Goal: Task Accomplishment & Management: Use online tool/utility

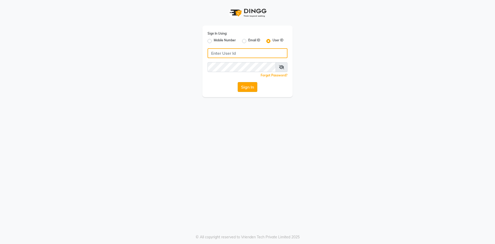
type input "e3832-01"
click at [250, 91] on button "Sign In" at bounding box center [248, 87] width 20 height 10
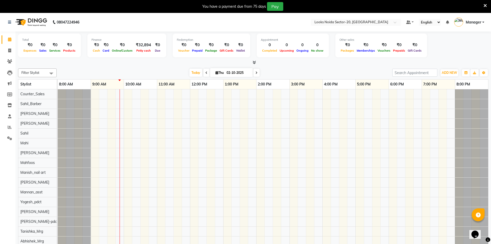
click at [253, 62] on icon at bounding box center [254, 62] width 3 height 4
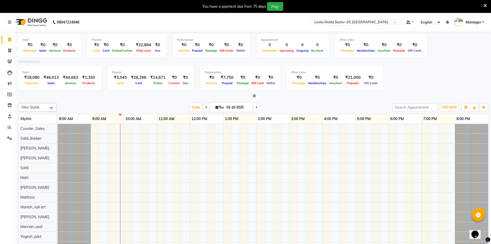
click at [255, 94] on icon at bounding box center [254, 96] width 3 height 4
